Goal: Information Seeking & Learning: Learn about a topic

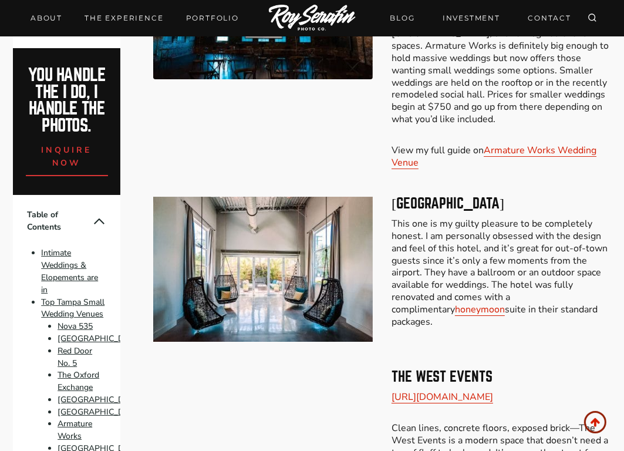
scroll to position [2739, 0]
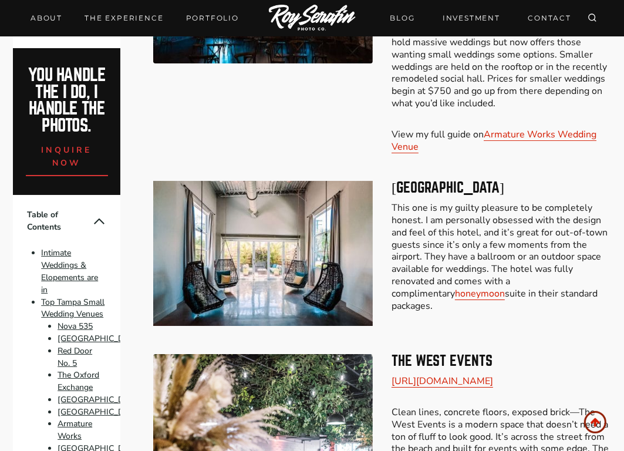
click at [244, 181] on img at bounding box center [263, 253] width 220 height 145
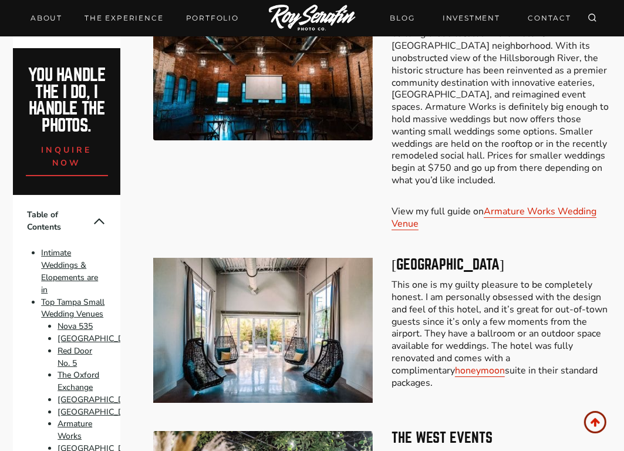
scroll to position [2702, 0]
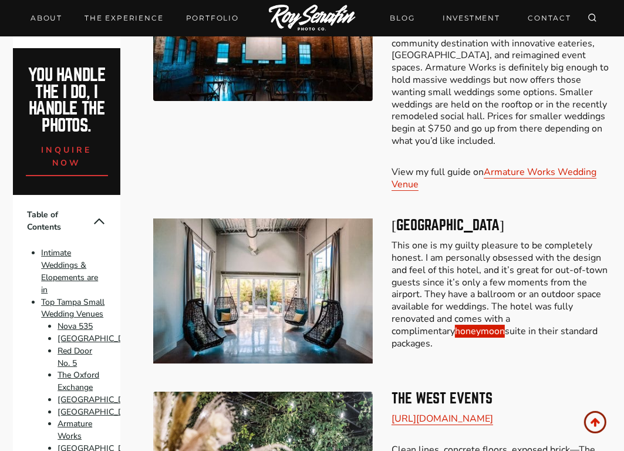
click at [455, 325] on link "honeymoon" at bounding box center [480, 331] width 50 height 13
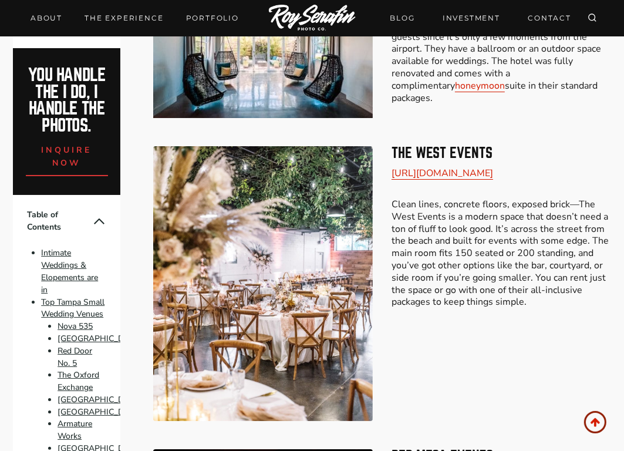
scroll to position [2924, 0]
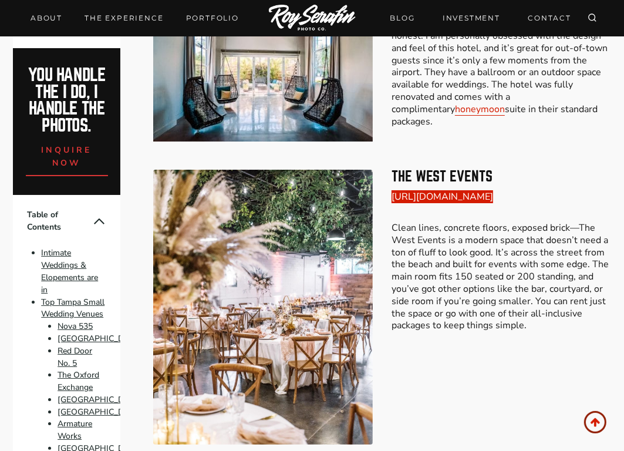
click at [486, 190] on link "[URL][DOMAIN_NAME]" at bounding box center [442, 196] width 102 height 13
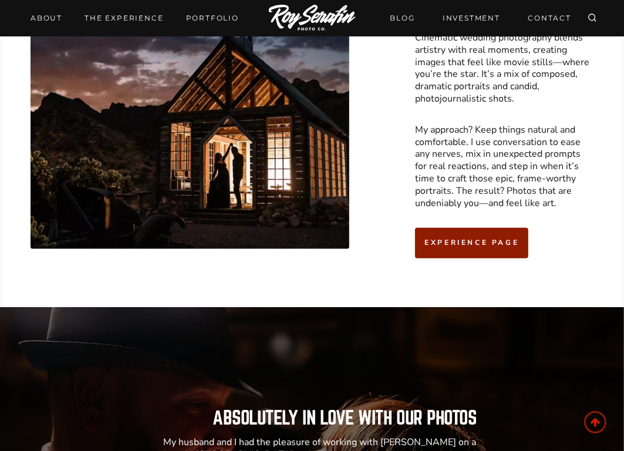
scroll to position [3887, 0]
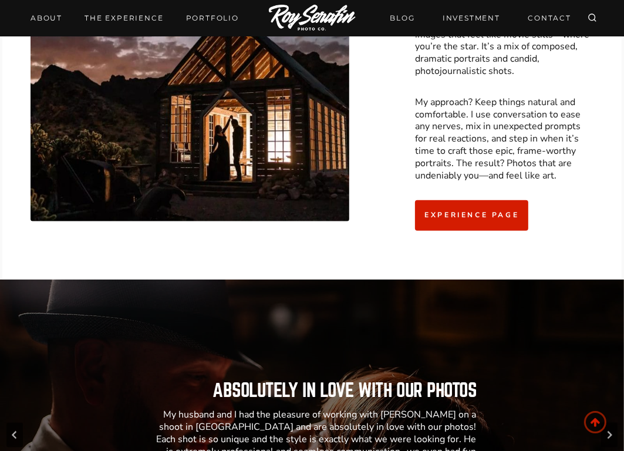
click at [446, 210] on span "Experience page" at bounding box center [471, 215] width 94 height 11
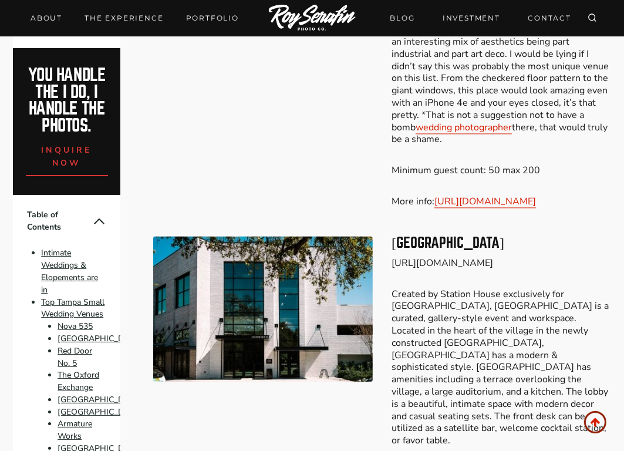
scroll to position [1666, 0]
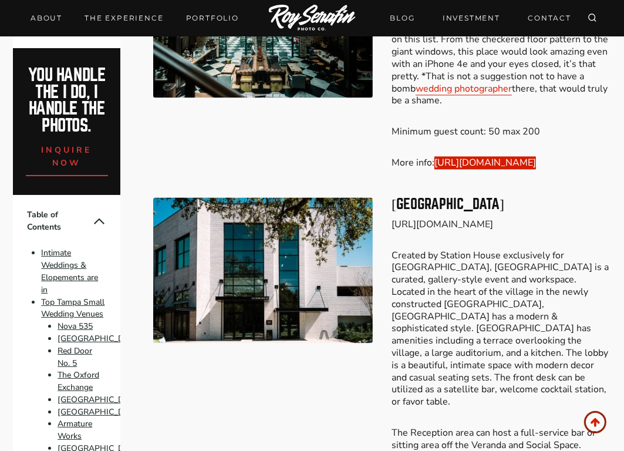
click at [481, 156] on link "https://oxfordexchange.com/pages/private-events" at bounding box center [485, 162] width 102 height 13
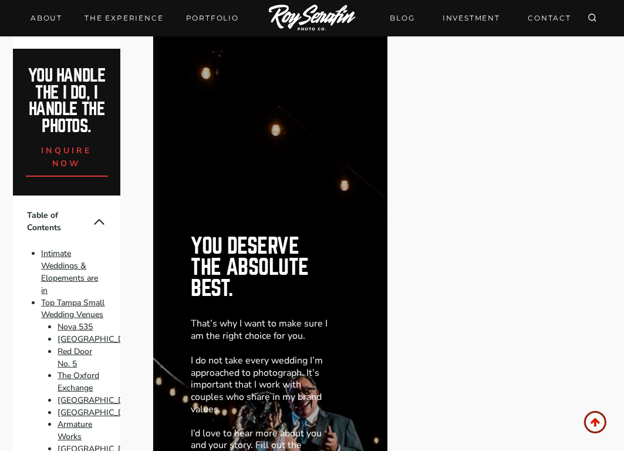
scroll to position [4254, 0]
